Goal: Find specific page/section: Find specific page/section

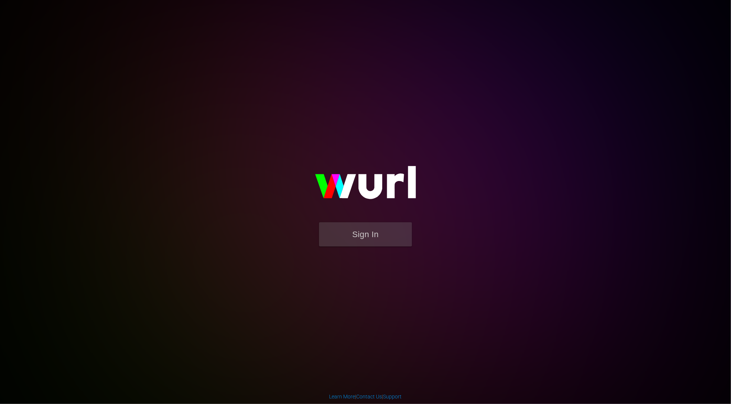
click at [415, 241] on form "Sign In" at bounding box center [365, 238] width 149 height 32
click at [373, 234] on button "Sign In" at bounding box center [365, 234] width 93 height 24
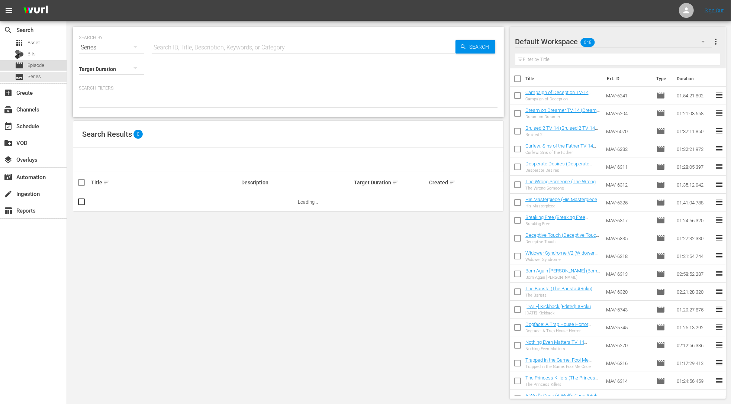
click at [44, 62] on div "movie Episode" at bounding box center [33, 65] width 67 height 10
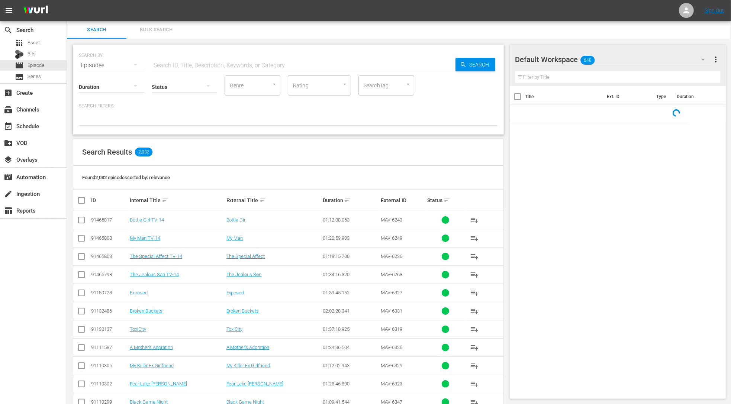
click at [170, 62] on input "text" at bounding box center [304, 66] width 304 height 18
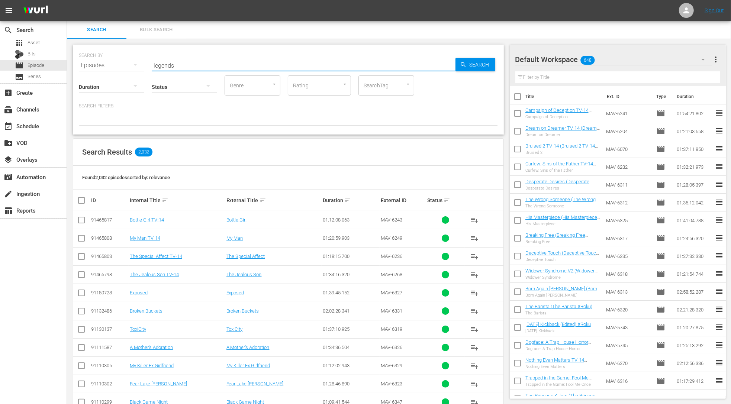
type input "legends"
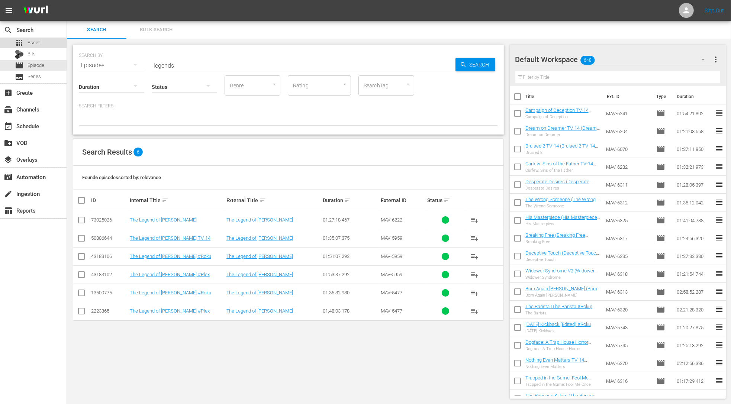
click at [39, 44] on span "Asset" at bounding box center [34, 42] width 12 height 7
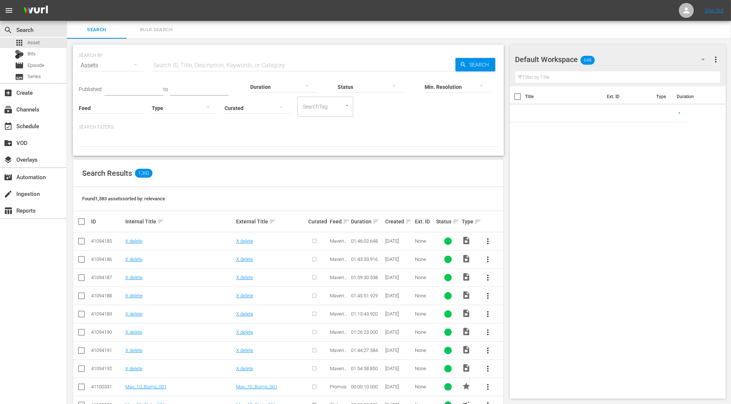
click at [211, 66] on input "text" at bounding box center [304, 66] width 304 height 18
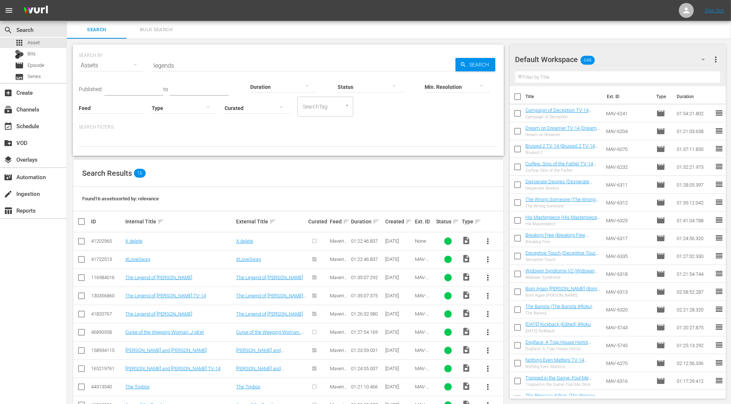
click at [253, 70] on div "Duration" at bounding box center [283, 82] width 65 height 27
click at [232, 74] on input "legends" at bounding box center [304, 66] width 304 height 18
click at [232, 66] on input "legends" at bounding box center [304, 66] width 304 height 18
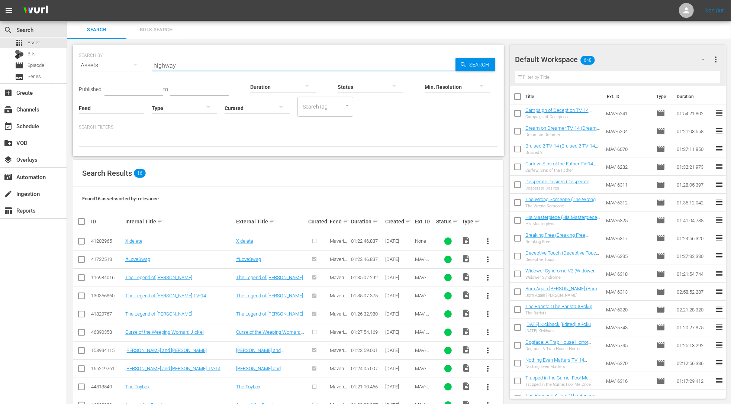
type input "highway"
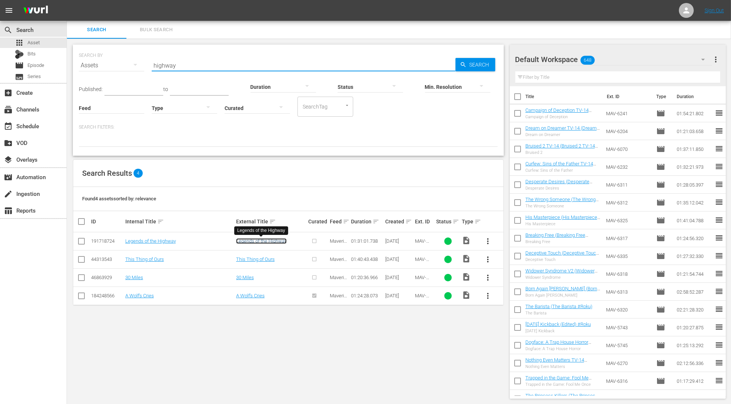
click at [268, 240] on link "Legends of the Highway" at bounding box center [261, 241] width 51 height 6
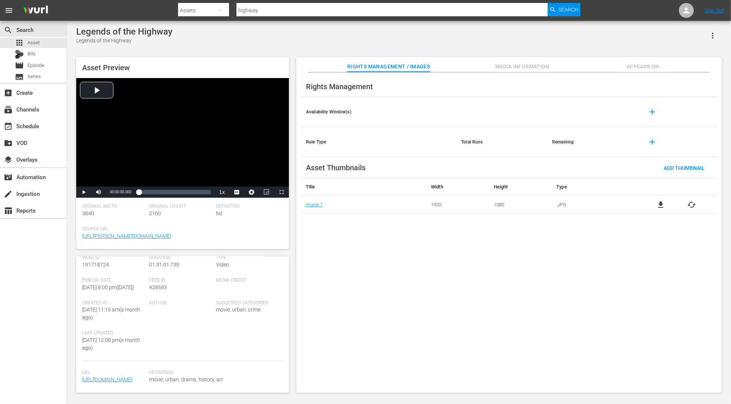
scroll to position [106, 0]
